Goal: Find specific page/section: Find specific page/section

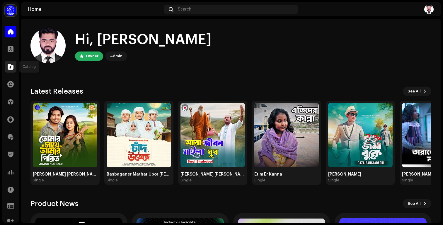
click at [10, 67] on span at bounding box center [11, 66] width 6 height 5
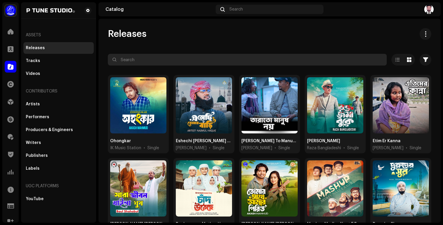
click at [132, 57] on input "text" at bounding box center [247, 60] width 279 height 12
paste input "316481127147"
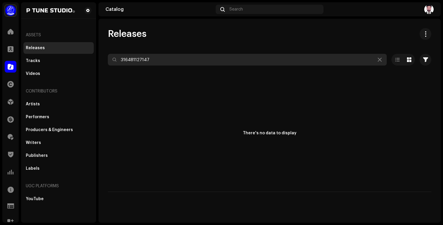
click at [121, 60] on input "316481127147" at bounding box center [247, 60] width 279 height 12
click at [155, 59] on input "316481127147" at bounding box center [247, 60] width 279 height 12
type input "316481127147"
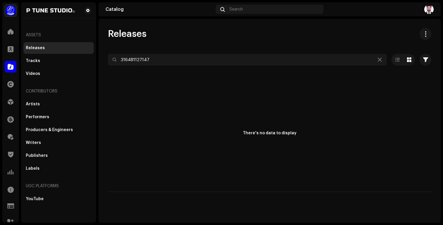
click at [34, 48] on div "Releases" at bounding box center [35, 48] width 19 height 5
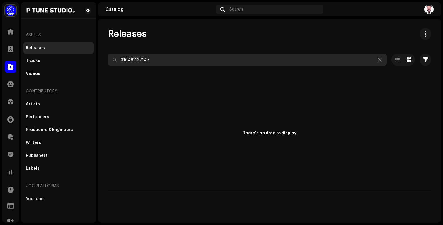
click at [159, 61] on input "316481127147" at bounding box center [247, 60] width 279 height 12
